Goal: Navigation & Orientation: Find specific page/section

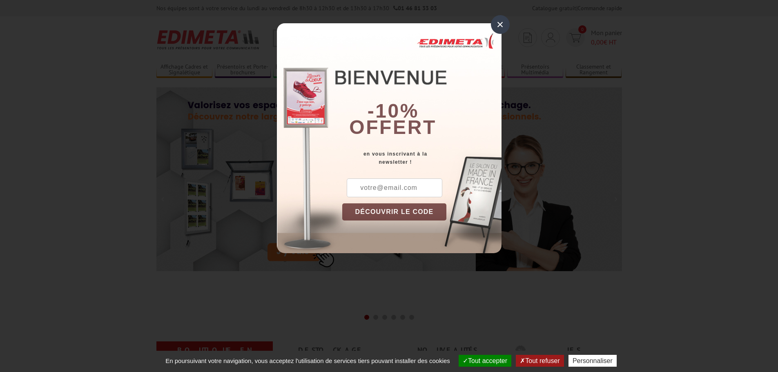
click at [497, 22] on div "×" at bounding box center [500, 24] width 19 height 19
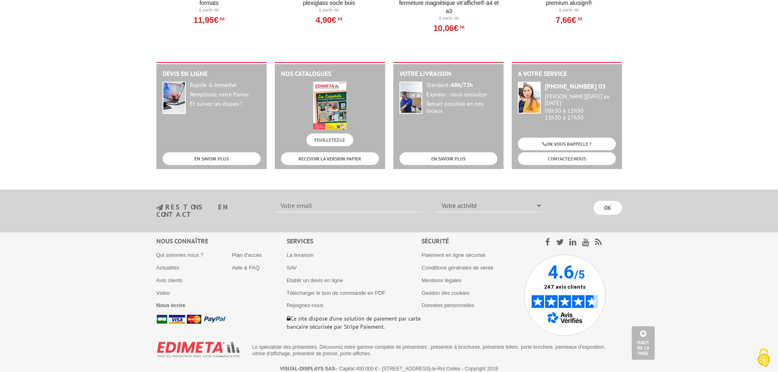
click at [178, 246] on div "Nous connaître Qui sommes nous ? Actualités Avis clients Vidéo Nous écrire Plan…" at bounding box center [221, 280] width 130 height 87
click at [176, 252] on link "Qui sommes nous ?" at bounding box center [179, 255] width 47 height 6
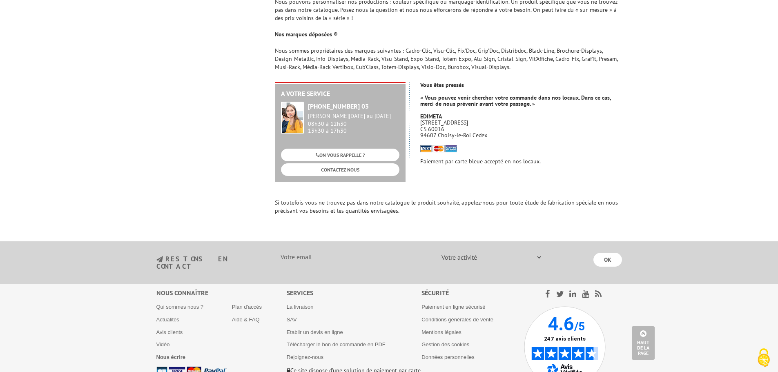
scroll to position [583, 0]
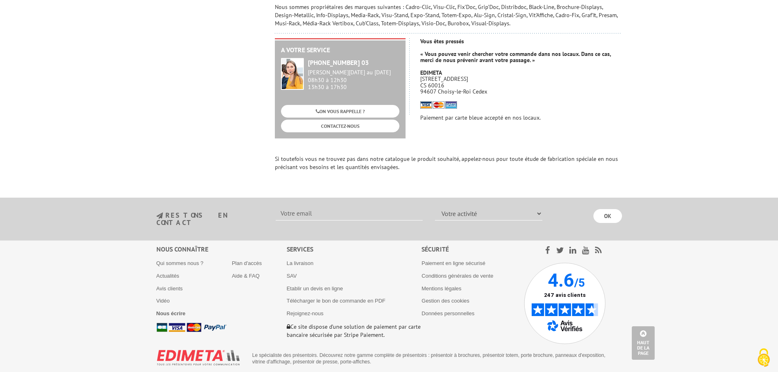
drag, startPoint x: 280, startPoint y: 364, endPoint x: 322, endPoint y: 365, distance: 41.7
click at [322, 372] on p "VISUAL-DISPLAYS SAS – Capital 400 000 € - 10 Rue de la Darse - CS 60016 - 94607…" at bounding box center [389, 377] width 451 height 6
click at [373, 352] on p "Le spécialiste des présentoirs. Découvrez notre gamme complète de présentoirs :…" at bounding box center [434, 358] width 364 height 13
drag, startPoint x: 306, startPoint y: 362, endPoint x: 247, endPoint y: 360, distance: 59.3
click at [247, 372] on p "VISUAL-DISPLAYS SAS – Capital 400 000 € - 10 Rue de la Darse - CS 60016 - 94607…" at bounding box center [389, 377] width 451 height 6
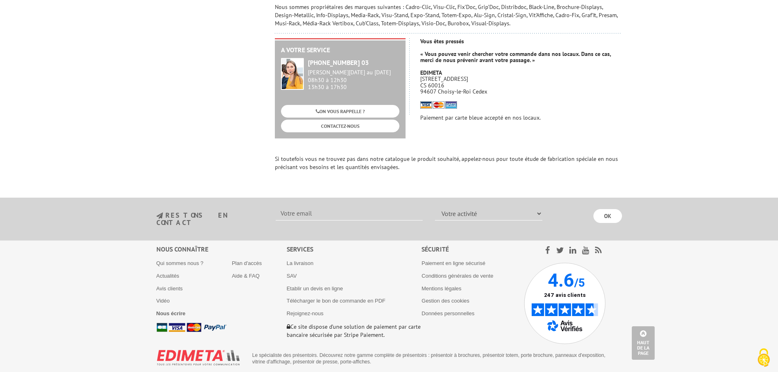
click at [275, 369] on section "VISUAL-DISPLAYS SAS – Capital 400 000 € - 10 Rue de la Darse - CS 60016 - 94607…" at bounding box center [389, 377] width 466 height 17
drag, startPoint x: 252, startPoint y: 365, endPoint x: 297, endPoint y: 369, distance: 45.1
click at [297, 369] on section "VISUAL-DISPLAYS SAS – Capital 400 000 € - 10 Rue de la Darse - CS 60016 - 94607…" at bounding box center [389, 377] width 466 height 17
copy strong "VISUAL-DISPLAYS"
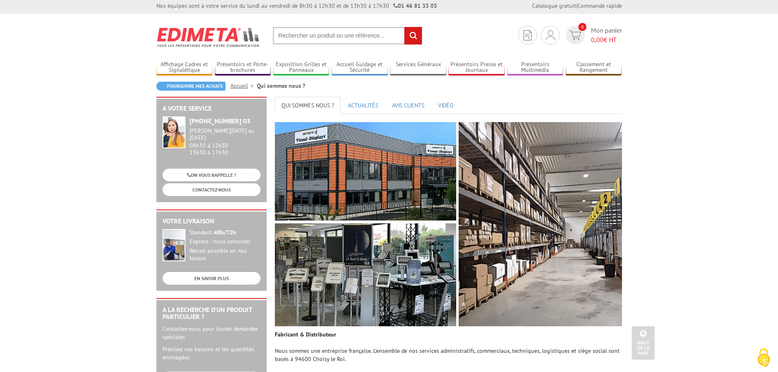
scroll to position [0, 0]
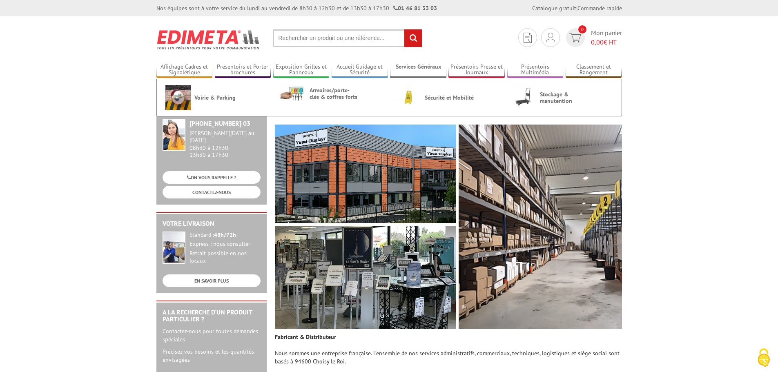
click at [422, 66] on link "Services Généraux" at bounding box center [418, 69] width 56 height 13
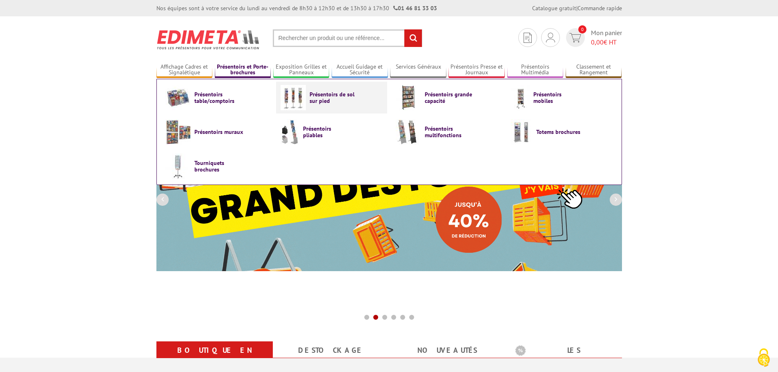
click at [332, 94] on span "Présentoirs de sol sur pied" at bounding box center [334, 97] width 49 height 13
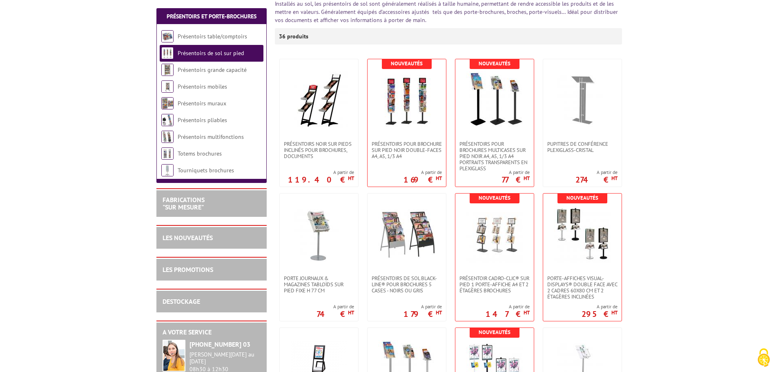
scroll to position [204, 0]
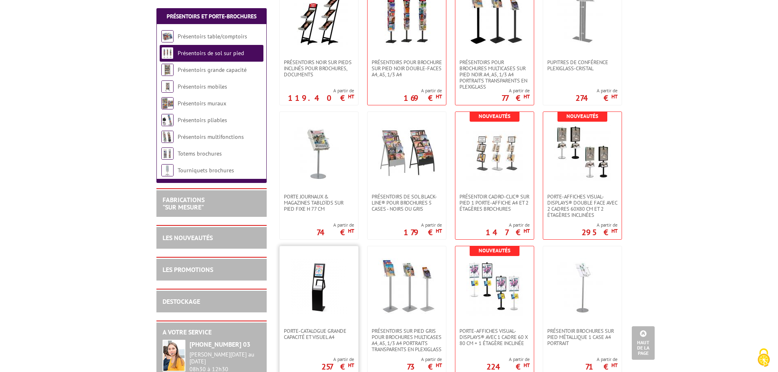
click at [318, 282] on img at bounding box center [318, 287] width 57 height 57
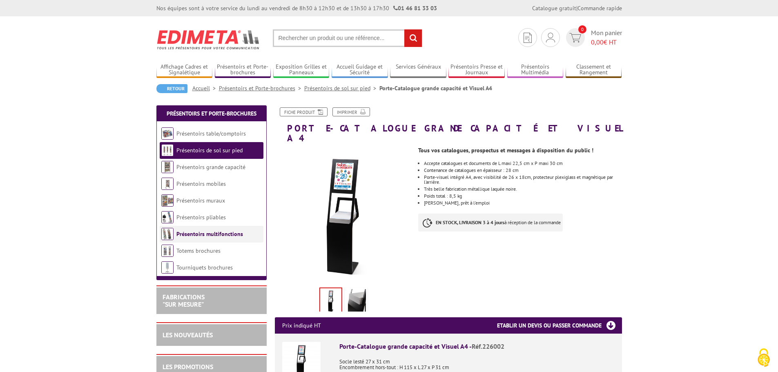
click at [192, 238] on li "Présentoirs multifonctions" at bounding box center [212, 234] width 104 height 17
click at [190, 251] on link "Totems brochures" at bounding box center [198, 250] width 44 height 7
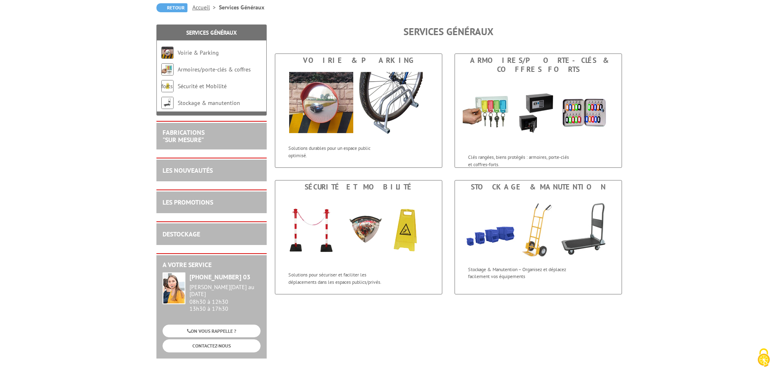
scroll to position [82, 0]
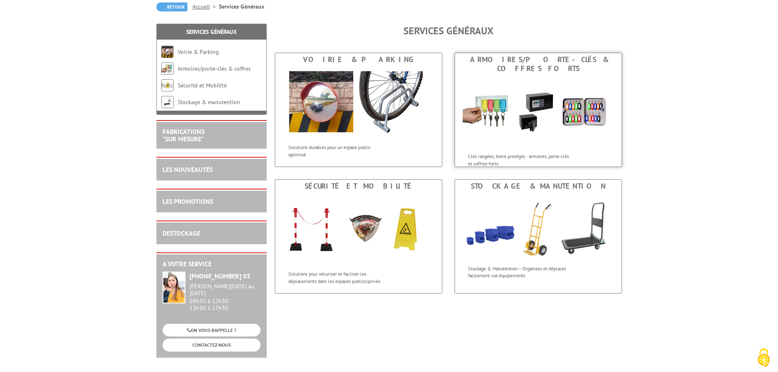
click at [578, 113] on img at bounding box center [538, 112] width 151 height 74
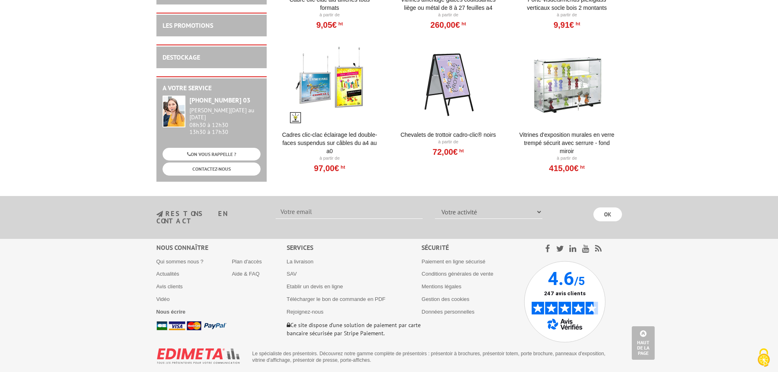
scroll to position [590, 0]
